Goal: Task Accomplishment & Management: Complete application form

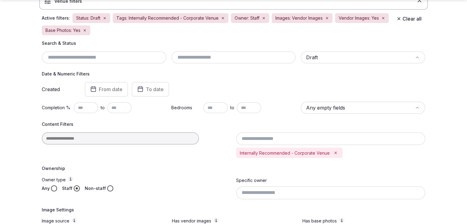
scroll to position [61, 0]
click at [110, 56] on input "text" at bounding box center [104, 56] width 120 height 7
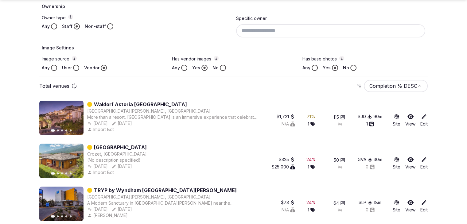
scroll to position [246, 0]
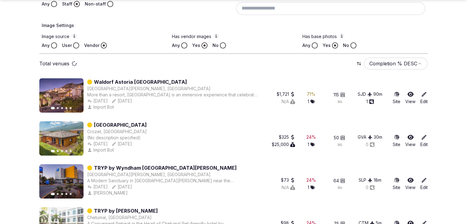
type input "**********"
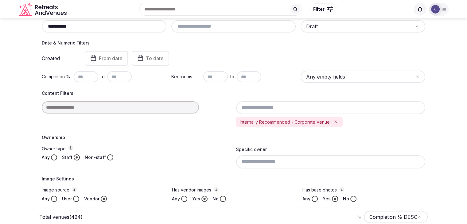
scroll to position [0, 0]
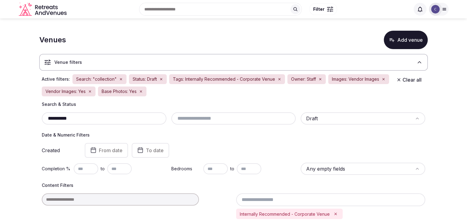
click at [145, 120] on input "**********" at bounding box center [104, 118] width 120 height 7
click at [145, 119] on input "**********" at bounding box center [104, 118] width 120 height 7
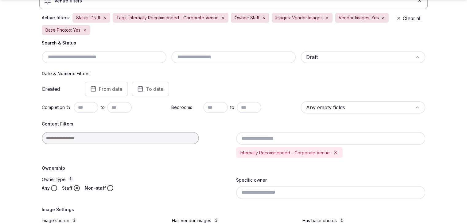
scroll to position [154, 0]
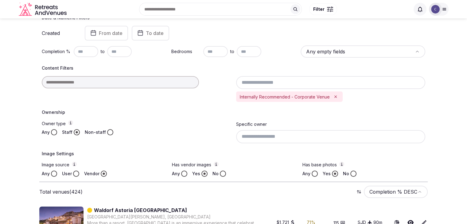
scroll to position [61, 0]
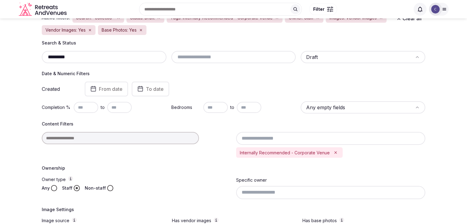
type input "**********"
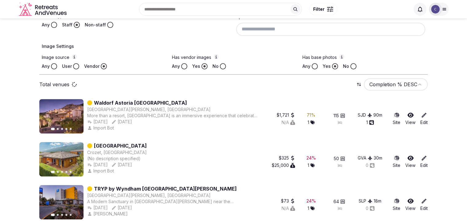
scroll to position [184, 0]
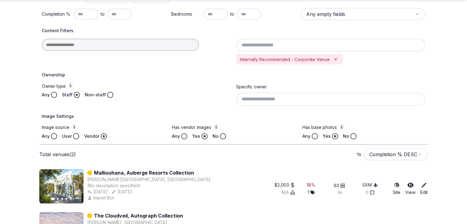
scroll to position [187, 0]
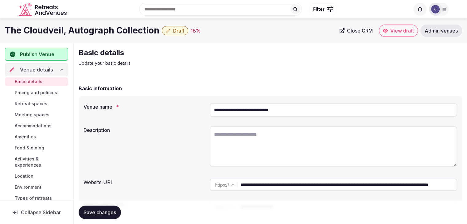
drag, startPoint x: 37, startPoint y: 149, endPoint x: 41, endPoint y: 149, distance: 4.0
click at [37, 149] on span "Food & dining" at bounding box center [30, 148] width 30 height 6
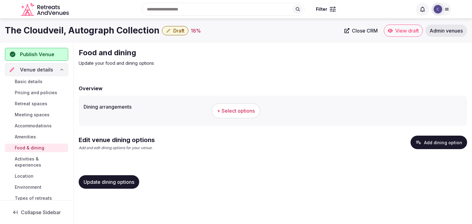
click at [439, 143] on button "Add dining option" at bounding box center [439, 143] width 57 height 14
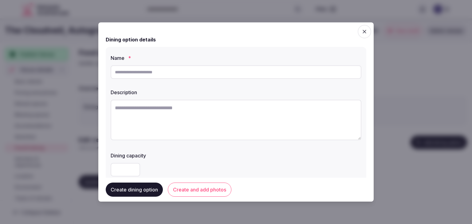
click at [225, 69] on input "text" at bounding box center [236, 72] width 251 height 14
paste input "**********"
type input "**********"
click at [234, 112] on textarea at bounding box center [236, 120] width 251 height 41
paste textarea "**********"
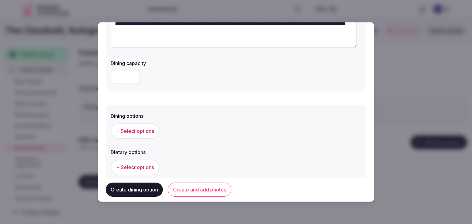
scroll to position [123, 0]
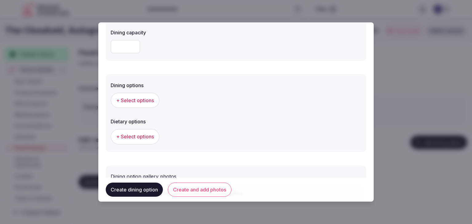
type textarea "**********"
click at [138, 102] on span "+ Select options" at bounding box center [135, 100] width 38 height 7
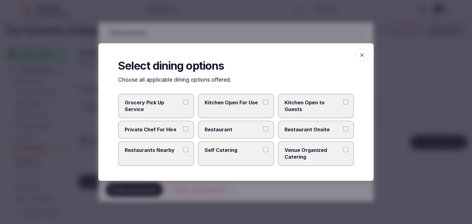
click at [317, 131] on span "Restaurant Onsite" at bounding box center [313, 130] width 57 height 7
click at [343, 131] on button "Restaurant Onsite" at bounding box center [346, 130] width 6 height 6
click at [364, 59] on span "button" at bounding box center [362, 55] width 14 height 14
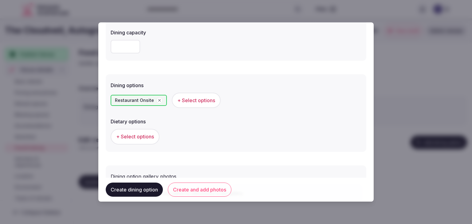
click at [203, 179] on div "Create dining option Create and add photos" at bounding box center [236, 190] width 261 height 24
click at [213, 185] on button "Create and add photos" at bounding box center [200, 190] width 64 height 14
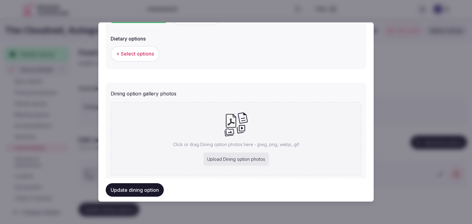
scroll to position [215, 0]
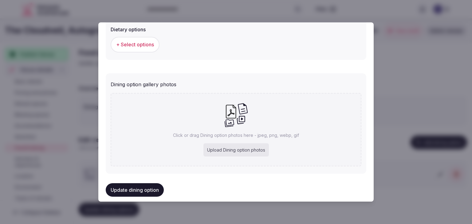
click at [245, 152] on div "Upload Dining option photos" at bounding box center [235, 151] width 65 height 14
type input "**********"
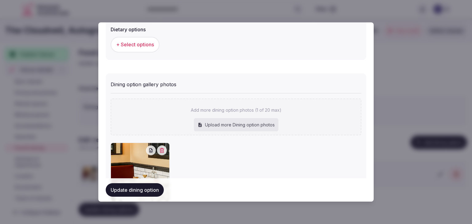
click at [158, 192] on button "Update dining option" at bounding box center [135, 190] width 58 height 14
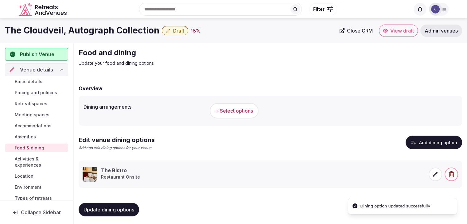
click at [117, 210] on span "Update dining options" at bounding box center [109, 210] width 51 height 6
click at [88, 33] on h1 "The Cloudveil, Autograph Collection" at bounding box center [82, 31] width 155 height 12
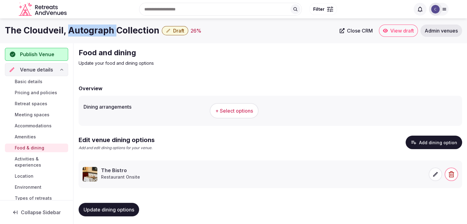
click at [88, 33] on h1 "The Cloudveil, Autograph Collection" at bounding box center [82, 31] width 155 height 12
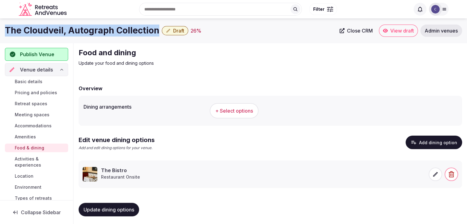
click at [88, 33] on h1 "The Cloudveil, Autograph Collection" at bounding box center [82, 31] width 155 height 12
copy div "The Cloudveil, Autograph Collection"
click at [251, 117] on button "+ Select options" at bounding box center [234, 110] width 49 height 15
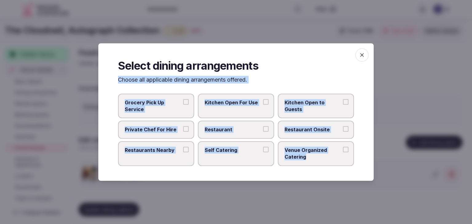
drag, startPoint x: 111, startPoint y: 80, endPoint x: 348, endPoint y: 155, distance: 248.6
click at [348, 155] on div "Select dining arrangements Choose all applicable dining arrangements offered. G…" at bounding box center [235, 112] width 275 height 138
copy div "Choose all applicable dining arrangements offered. Grocery Pick Up Service Kitc…"
drag, startPoint x: 257, startPoint y: 129, endPoint x: 304, endPoint y: 131, distance: 46.8
click at [258, 129] on span "Restaurant" at bounding box center [233, 130] width 57 height 7
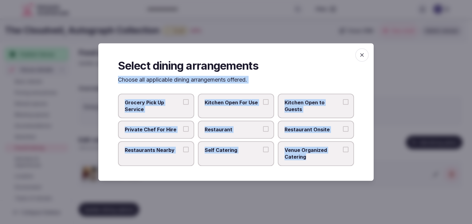
click at [263, 129] on button "Restaurant" at bounding box center [266, 130] width 6 height 6
click at [306, 131] on span "Restaurant Onsite" at bounding box center [313, 130] width 57 height 7
click at [343, 131] on button "Restaurant Onsite" at bounding box center [346, 130] width 6 height 6
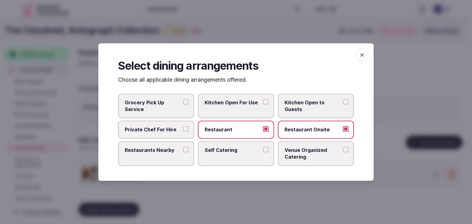
drag, startPoint x: 309, startPoint y: 143, endPoint x: 299, endPoint y: 147, distance: 10.9
click at [309, 144] on label "Venue Organized Catering" at bounding box center [316, 153] width 76 height 25
click at [343, 147] on button "Venue Organized Catering" at bounding box center [346, 150] width 6 height 6
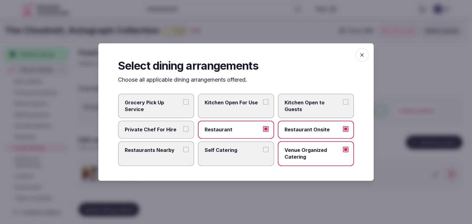
click at [164, 146] on label "Restaurants Nearby" at bounding box center [156, 153] width 76 height 25
click at [183, 147] on button "Restaurants Nearby" at bounding box center [186, 150] width 6 height 6
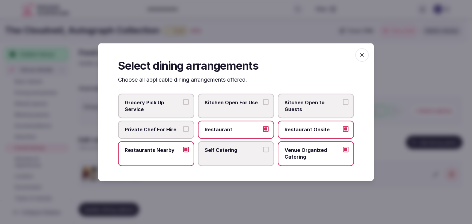
click at [363, 55] on icon "button" at bounding box center [362, 55] width 6 height 6
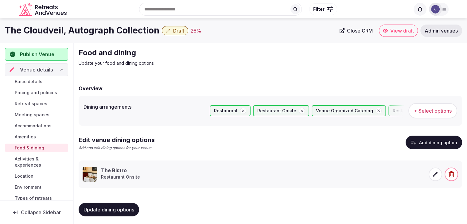
click at [127, 215] on button "Update dining options" at bounding box center [109, 210] width 61 height 14
click at [26, 138] on span "Amenities" at bounding box center [25, 137] width 21 height 6
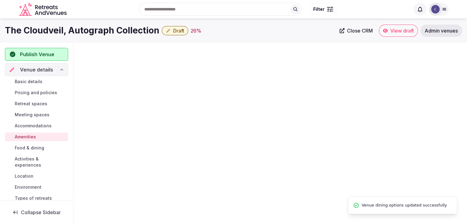
click at [32, 125] on span "Accommodations" at bounding box center [33, 126] width 37 height 6
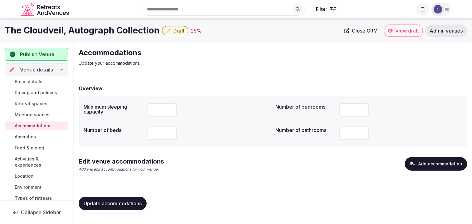
click at [423, 163] on button "Add accommodation" at bounding box center [436, 164] width 62 height 14
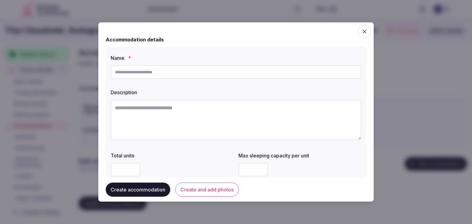
click at [220, 73] on input "text" at bounding box center [236, 72] width 251 height 14
type input "**********"
click at [221, 109] on textarea at bounding box center [236, 120] width 251 height 41
paste textarea "**********"
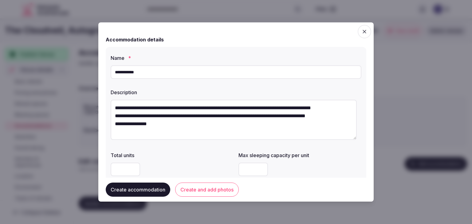
click at [112, 115] on textarea "**********" at bounding box center [234, 120] width 246 height 40
click at [115, 123] on textarea "**********" at bounding box center [234, 120] width 246 height 40
click at [115, 125] on textarea "**********" at bounding box center [234, 120] width 246 height 40
click at [116, 129] on textarea "**********" at bounding box center [234, 120] width 246 height 40
type textarea "**********"
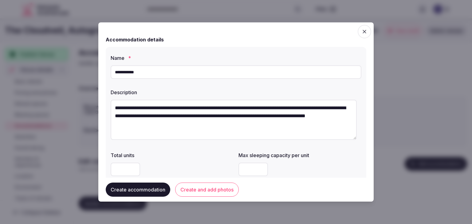
click at [162, 153] on label "Total units" at bounding box center [172, 155] width 123 height 5
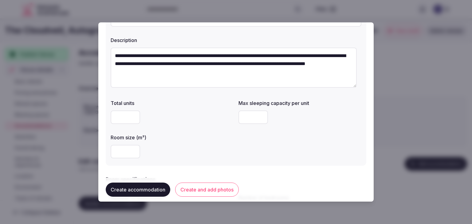
scroll to position [61, 0]
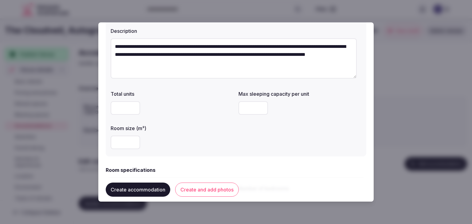
click at [124, 140] on input "number" at bounding box center [126, 143] width 30 height 14
type input "**"
click at [250, 108] on input "number" at bounding box center [254, 108] width 30 height 14
type input "*"
click at [215, 144] on div "**" at bounding box center [172, 143] width 123 height 14
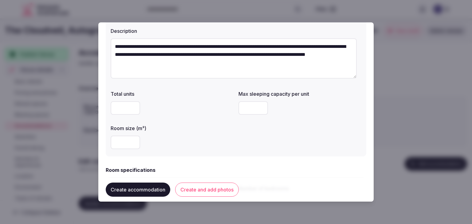
scroll to position [123, 0]
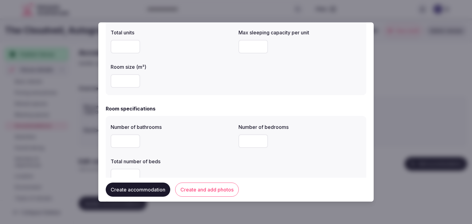
click at [120, 137] on input "number" at bounding box center [126, 142] width 30 height 14
type input "*"
click at [240, 138] on input "number" at bounding box center [254, 142] width 30 height 14
type input "*"
click at [189, 142] on div "*" at bounding box center [172, 142] width 123 height 14
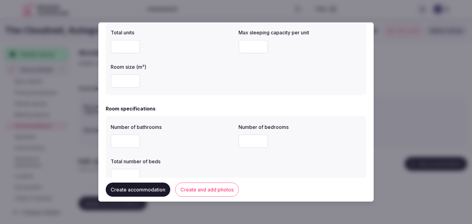
scroll to position [215, 0]
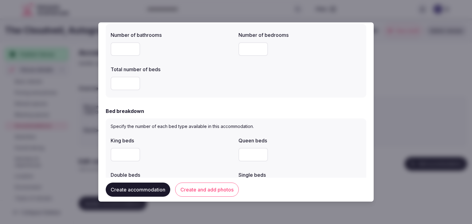
click at [124, 80] on input "number" at bounding box center [126, 84] width 30 height 14
type input "*"
click at [197, 101] on form "**********" at bounding box center [236, 165] width 261 height 700
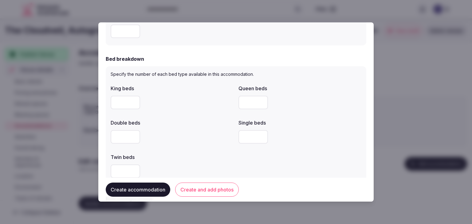
scroll to position [277, 0]
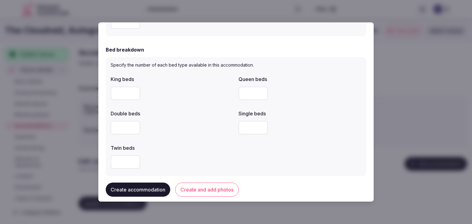
click at [128, 93] on input "number" at bounding box center [126, 94] width 30 height 14
type input "*"
click at [176, 105] on div "King beds * Queen beds Double beds Single beds Twin beds" at bounding box center [236, 122] width 251 height 98
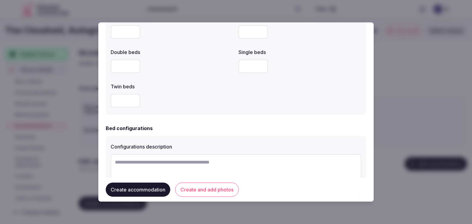
click at [176, 105] on div at bounding box center [172, 101] width 123 height 14
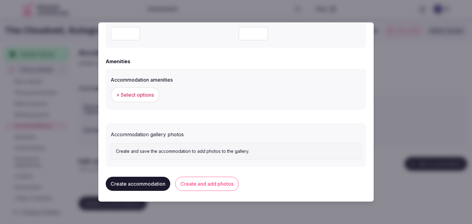
scroll to position [564, 0]
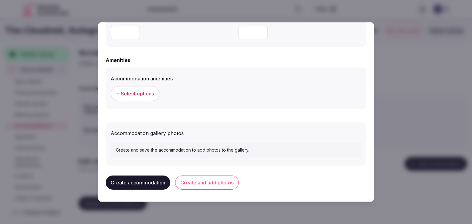
click at [140, 97] on span "+ Select options" at bounding box center [135, 93] width 38 height 7
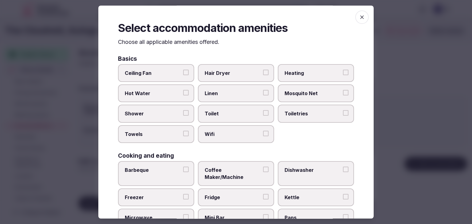
click at [237, 164] on label "Coffee Maker/Machine" at bounding box center [236, 173] width 76 height 25
click at [263, 167] on button "Coffee Maker/Machine" at bounding box center [266, 170] width 6 height 6
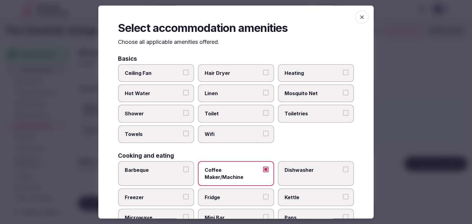
click at [231, 194] on span "Fridge" at bounding box center [233, 197] width 57 height 7
click at [263, 194] on button "Fridge" at bounding box center [266, 197] width 6 height 6
drag, startPoint x: 291, startPoint y: 118, endPoint x: 265, endPoint y: 131, distance: 29.1
click at [291, 118] on label "Toiletries" at bounding box center [316, 114] width 76 height 18
click at [343, 116] on button "Toiletries" at bounding box center [346, 114] width 6 height 6
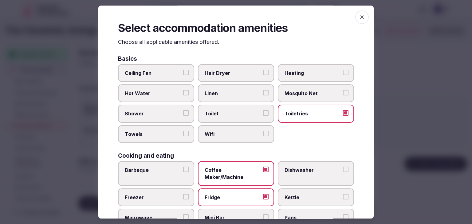
drag, startPoint x: 257, startPoint y: 138, endPoint x: 245, endPoint y: 62, distance: 77.4
click at [257, 137] on label "Wifi" at bounding box center [236, 134] width 76 height 18
click at [263, 136] on button "Wifi" at bounding box center [266, 134] width 6 height 6
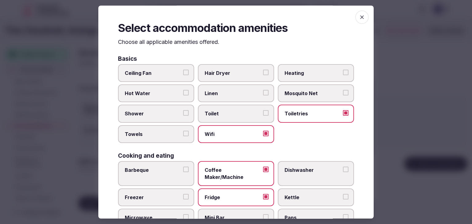
drag, startPoint x: 244, startPoint y: 58, endPoint x: 233, endPoint y: 70, distance: 15.7
click at [243, 59] on div "Basics" at bounding box center [236, 59] width 236 height 6
drag, startPoint x: 233, startPoint y: 70, endPoint x: 175, endPoint y: 106, distance: 68.1
click at [233, 70] on span "Hair Dryer" at bounding box center [233, 73] width 57 height 7
click at [263, 70] on button "Hair Dryer" at bounding box center [266, 73] width 6 height 6
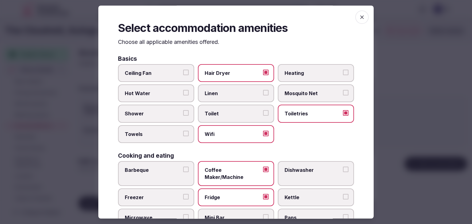
drag, startPoint x: 166, startPoint y: 112, endPoint x: 160, endPoint y: 137, distance: 25.9
click at [166, 112] on span "Shower" at bounding box center [153, 114] width 57 height 7
click at [183, 112] on button "Shower" at bounding box center [186, 114] width 6 height 6
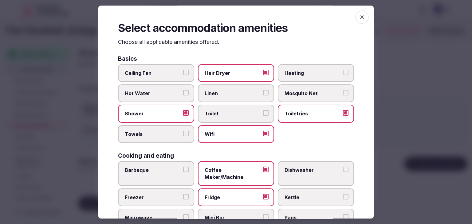
click at [160, 137] on span "Towels" at bounding box center [153, 134] width 57 height 7
click at [183, 136] on button "Towels" at bounding box center [186, 134] width 6 height 6
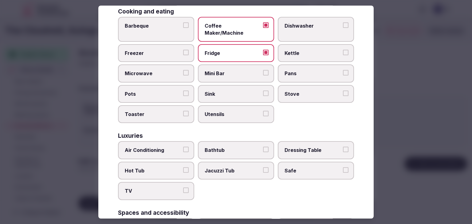
scroll to position [184, 0]
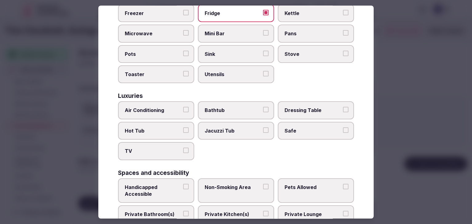
drag, startPoint x: 161, startPoint y: 102, endPoint x: 160, endPoint y: 107, distance: 5.0
click at [161, 107] on span "Air Conditioning" at bounding box center [153, 110] width 57 height 7
click at [183, 107] on button "Air Conditioning" at bounding box center [186, 110] width 6 height 6
click at [160, 148] on span "TV" at bounding box center [153, 151] width 57 height 7
click at [183, 148] on button "TV" at bounding box center [186, 151] width 6 height 6
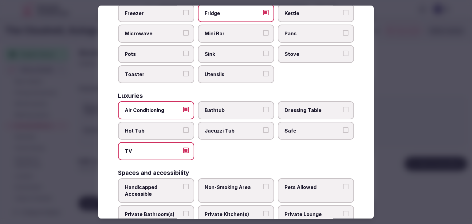
click at [263, 128] on button "Jacuzzi Tub" at bounding box center [266, 131] width 6 height 6
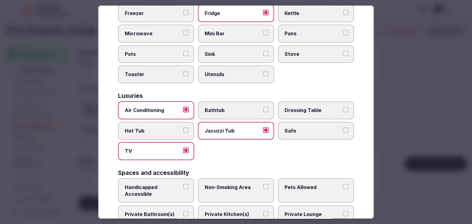
click at [285, 128] on span "Safe" at bounding box center [313, 131] width 57 height 7
click at [343, 128] on button "Safe" at bounding box center [346, 131] width 6 height 6
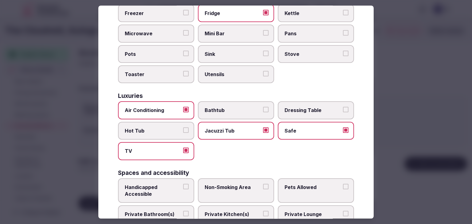
drag, startPoint x: 254, startPoint y: 121, endPoint x: 239, endPoint y: 144, distance: 27.4
click at [253, 128] on span "Jacuzzi Tub" at bounding box center [233, 131] width 57 height 7
click at [263, 128] on button "Jacuzzi Tub" at bounding box center [266, 131] width 6 height 6
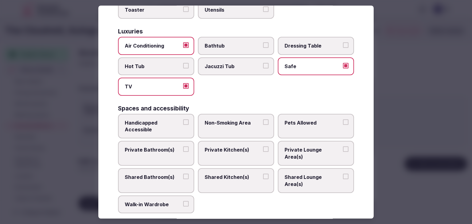
scroll to position [277, 0]
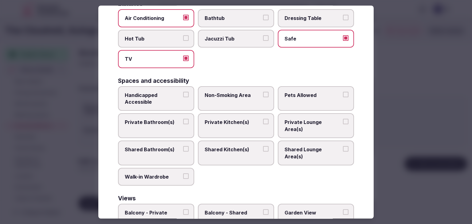
click at [167, 119] on span "Private Bathroom(s)" at bounding box center [153, 122] width 57 height 7
click at [183, 119] on button "Private Bathroom(s)" at bounding box center [186, 122] width 6 height 6
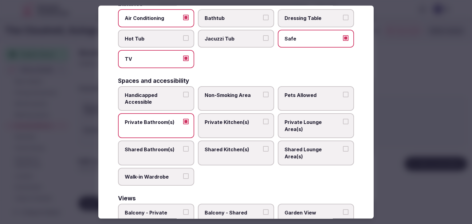
click at [164, 92] on span "Handicapped Accessible" at bounding box center [153, 99] width 57 height 14
click at [183, 92] on button "Handicapped Accessible" at bounding box center [186, 95] width 6 height 6
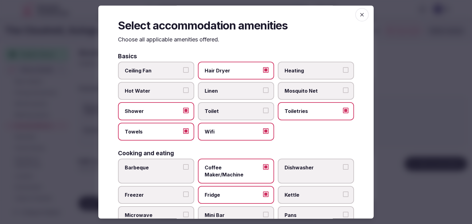
scroll to position [0, 0]
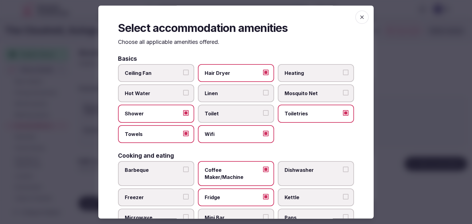
click at [360, 17] on icon "button" at bounding box center [362, 17] width 4 height 4
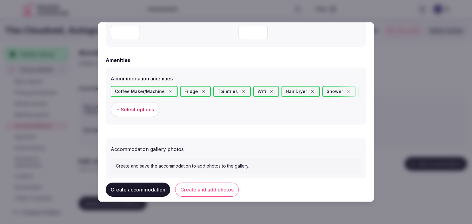
click at [214, 189] on button "Create and add photos" at bounding box center [207, 190] width 64 height 14
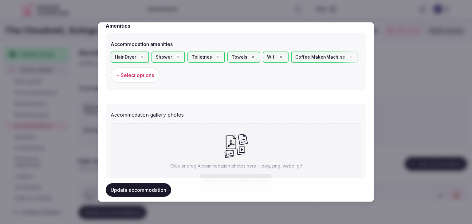
scroll to position [637, 0]
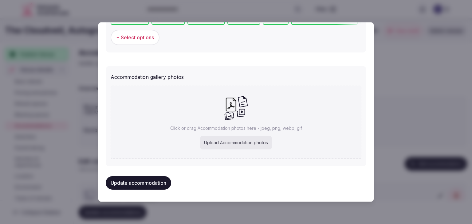
click at [214, 140] on div "Upload Accommodation photos" at bounding box center [235, 143] width 71 height 14
type input "**********"
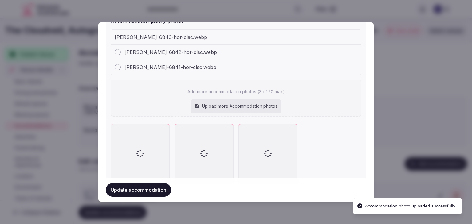
scroll to position [715, 0]
